Goal: Transaction & Acquisition: Purchase product/service

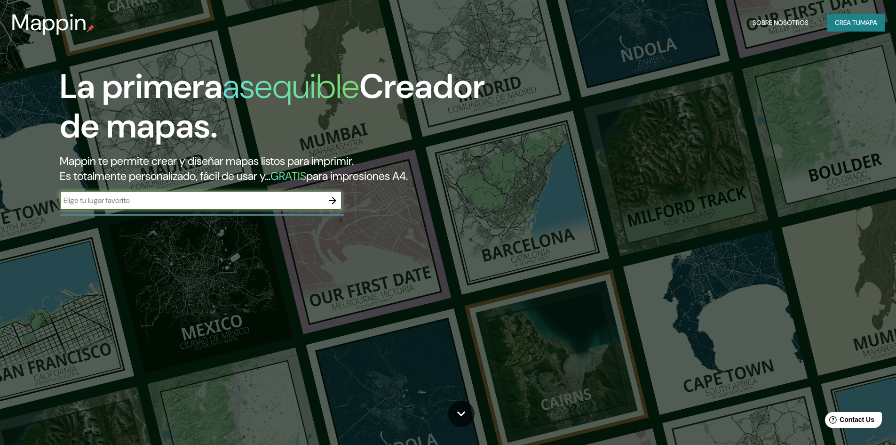
click at [276, 199] on input "text" at bounding box center [192, 200] width 264 height 11
type input "[GEOGRAPHIC_DATA]"
click at [334, 200] on icon "button" at bounding box center [333, 201] width 8 height 8
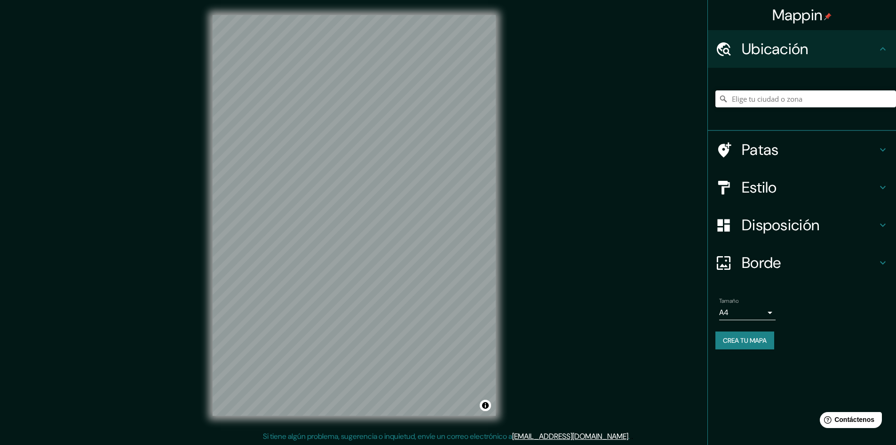
click at [780, 156] on h4 "Patas" at bounding box center [810, 149] width 136 height 19
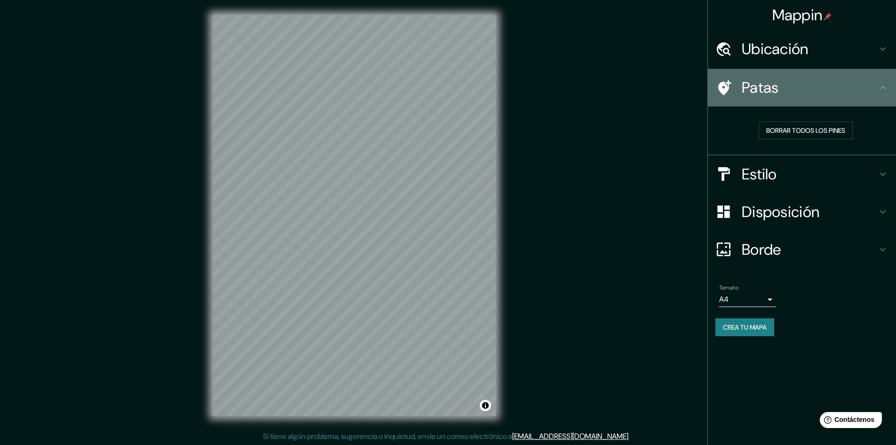
click at [878, 89] on icon at bounding box center [883, 87] width 11 height 11
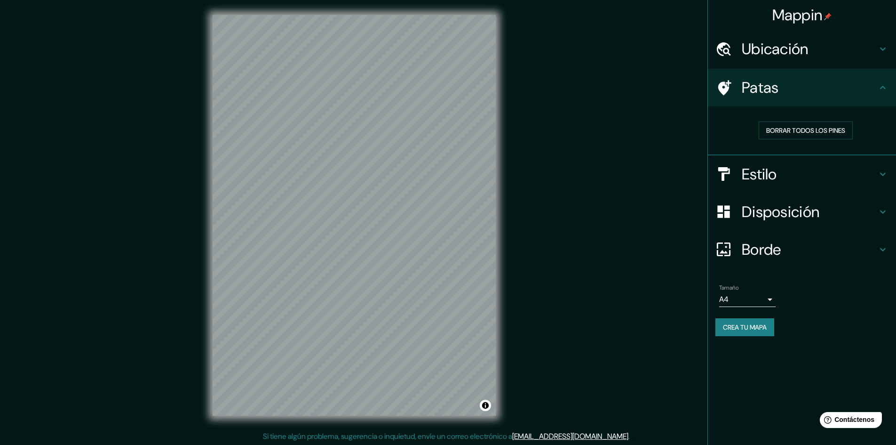
drag, startPoint x: 872, startPoint y: 181, endPoint x: 878, endPoint y: 178, distance: 5.7
click at [872, 181] on h4 "Estilo" at bounding box center [810, 174] width 136 height 19
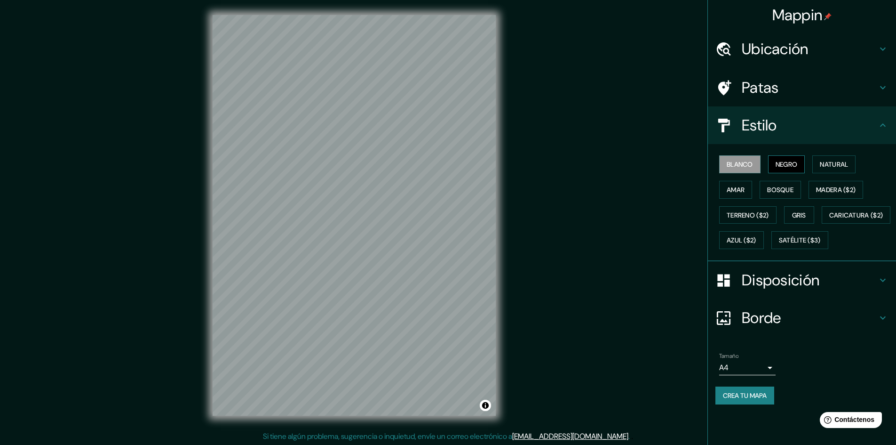
click at [787, 164] on font "Negro" at bounding box center [787, 164] width 22 height 8
click at [841, 163] on font "Natural" at bounding box center [834, 164] width 28 height 8
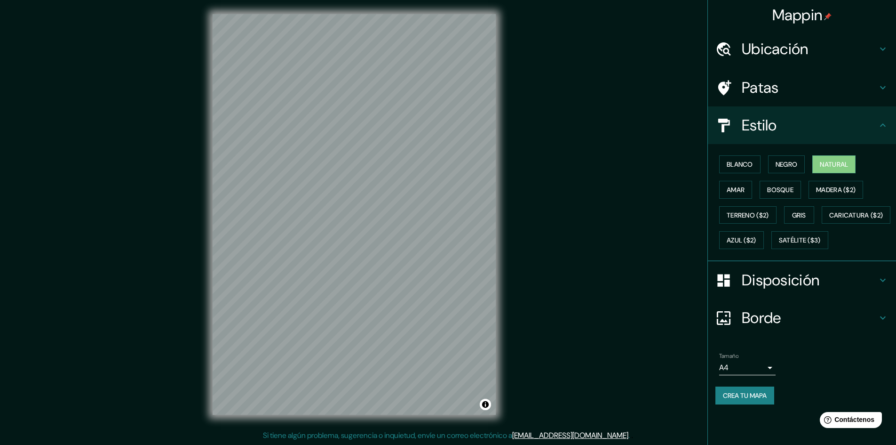
click at [772, 290] on font "Disposición" at bounding box center [781, 280] width 78 height 20
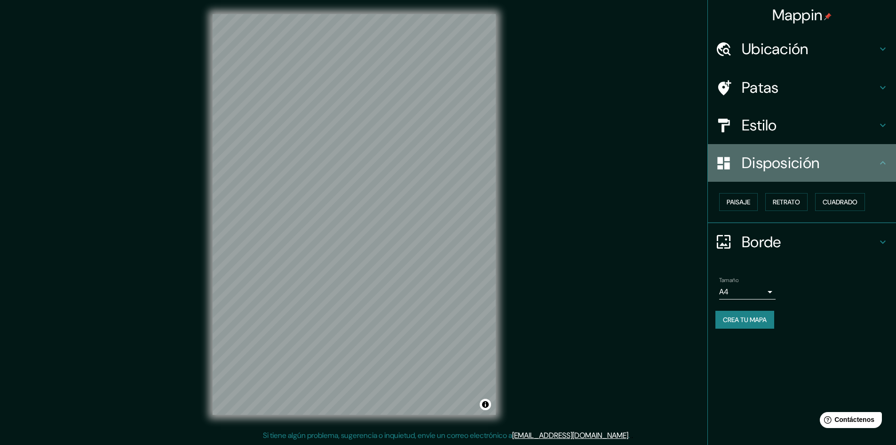
click at [798, 168] on font "Disposición" at bounding box center [781, 163] width 78 height 20
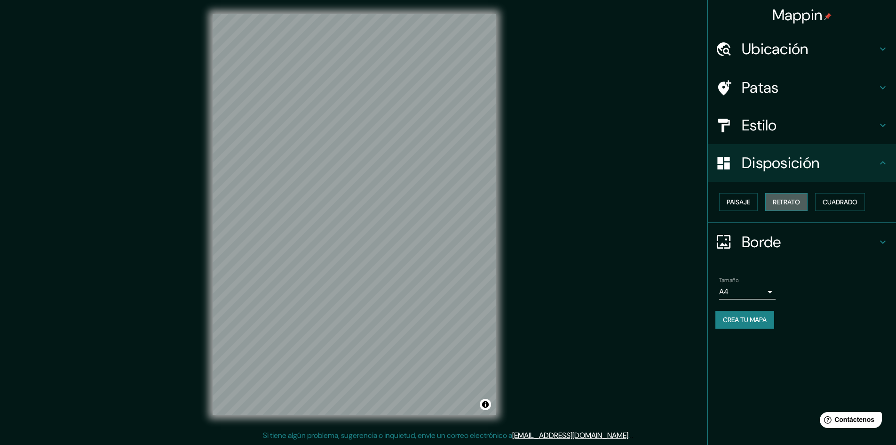
click at [800, 202] on font "Retrato" at bounding box center [786, 202] width 27 height 8
click at [731, 200] on font "Paisaje" at bounding box center [739, 202] width 24 height 8
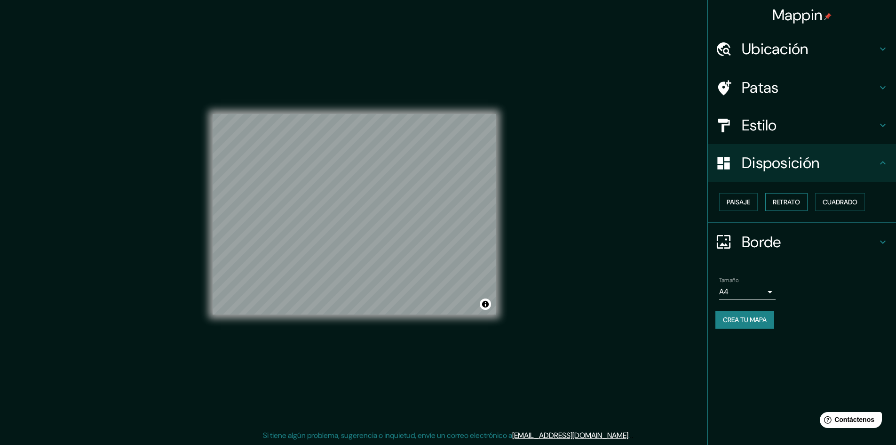
drag, startPoint x: 792, startPoint y: 201, endPoint x: 805, endPoint y: 206, distance: 13.5
click at [793, 203] on font "Retrato" at bounding box center [786, 202] width 27 height 8
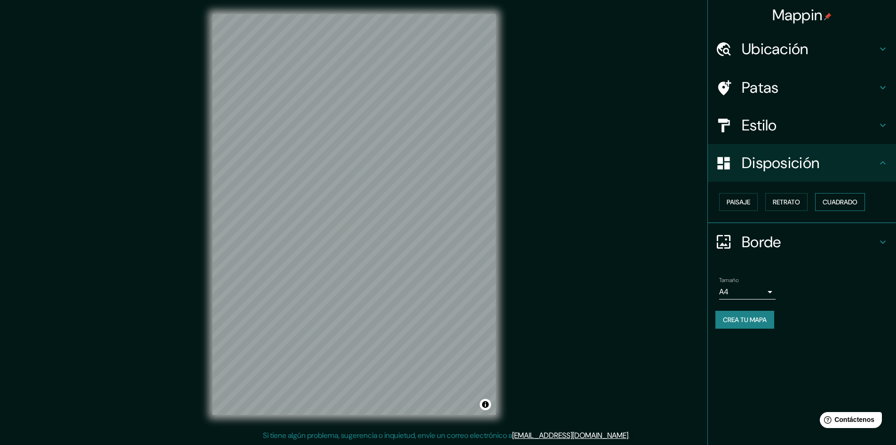
click at [840, 202] on font "Cuadrado" at bounding box center [840, 202] width 35 height 8
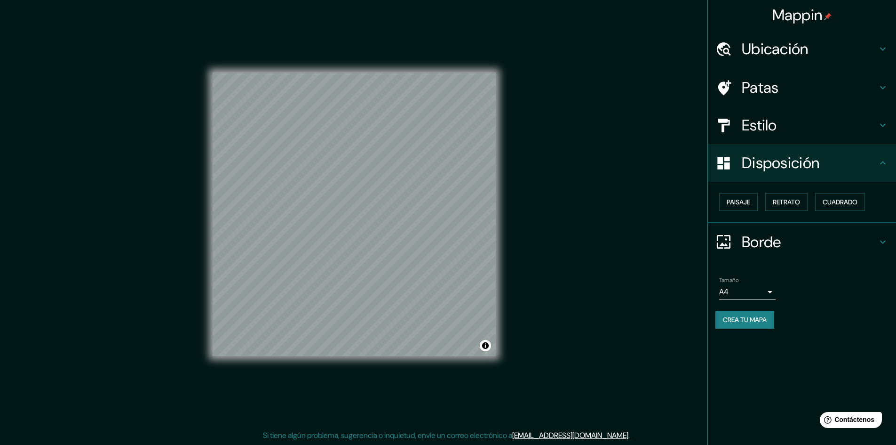
click at [820, 54] on h4 "Ubicación" at bounding box center [810, 49] width 136 height 19
